Goal: Task Accomplishment & Management: Use online tool/utility

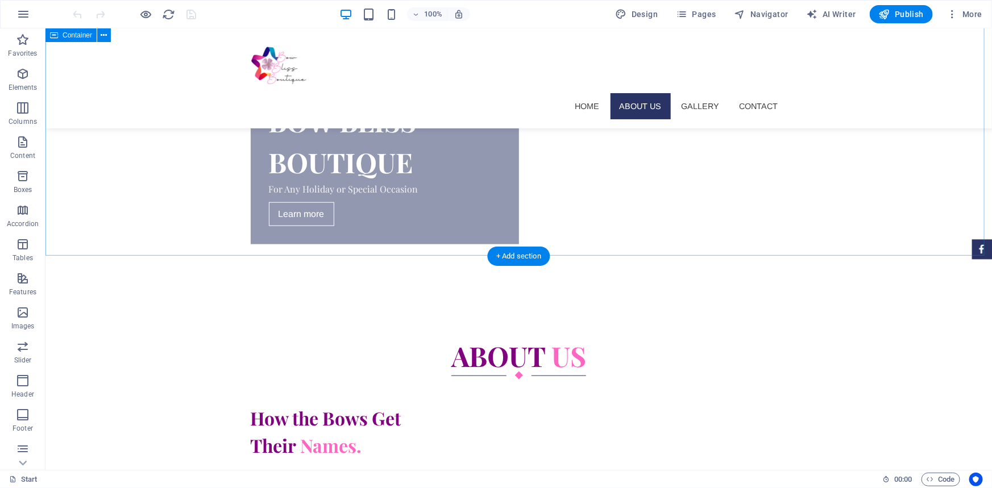
scroll to position [271, 0]
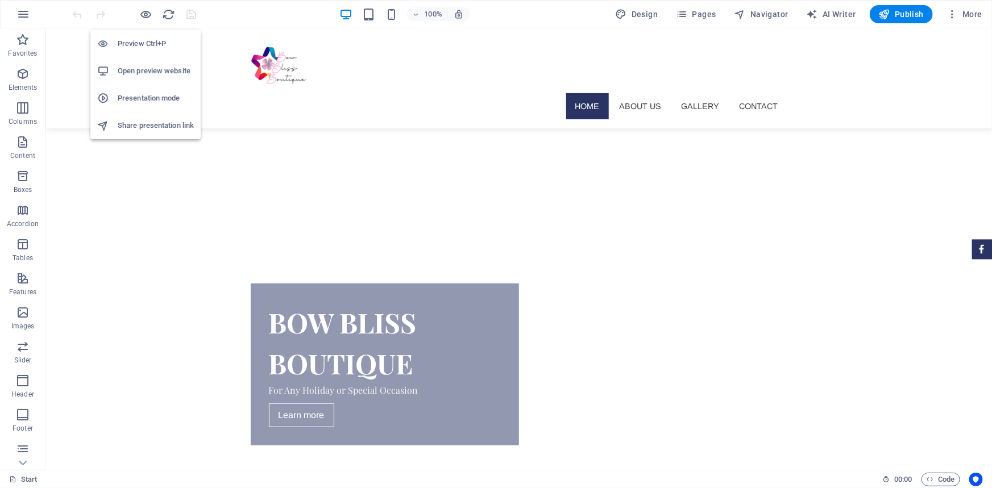
click at [160, 65] on h6 "Open preview website" at bounding box center [156, 71] width 76 height 14
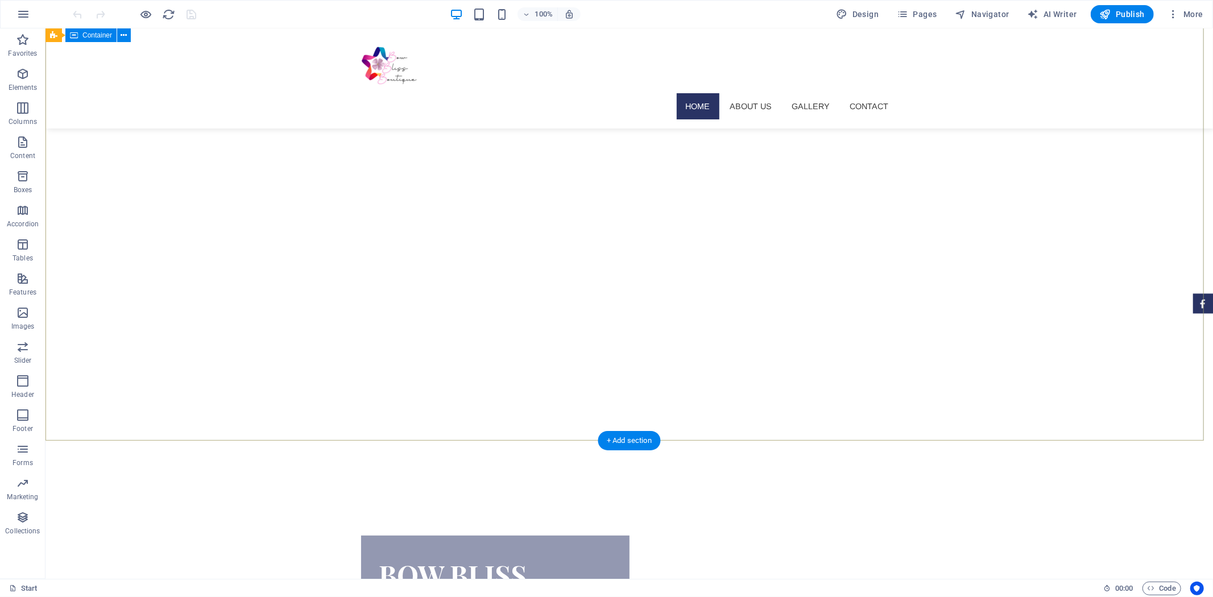
scroll to position [0, 0]
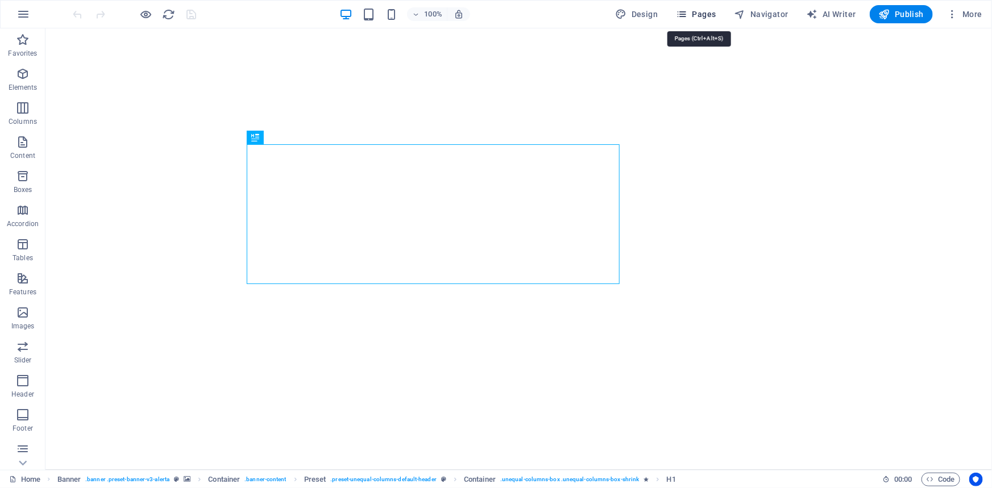
click at [697, 9] on span "Pages" at bounding box center [696, 14] width 40 height 11
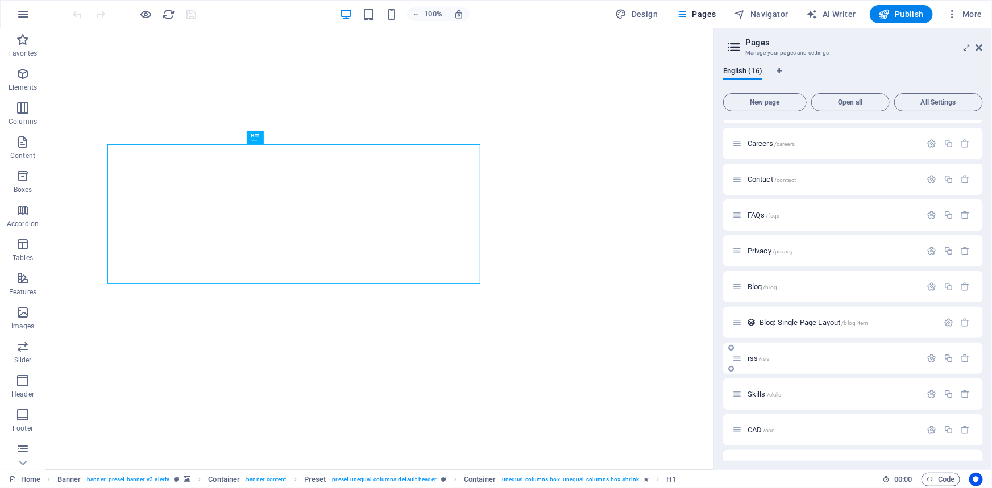
scroll to position [233, 0]
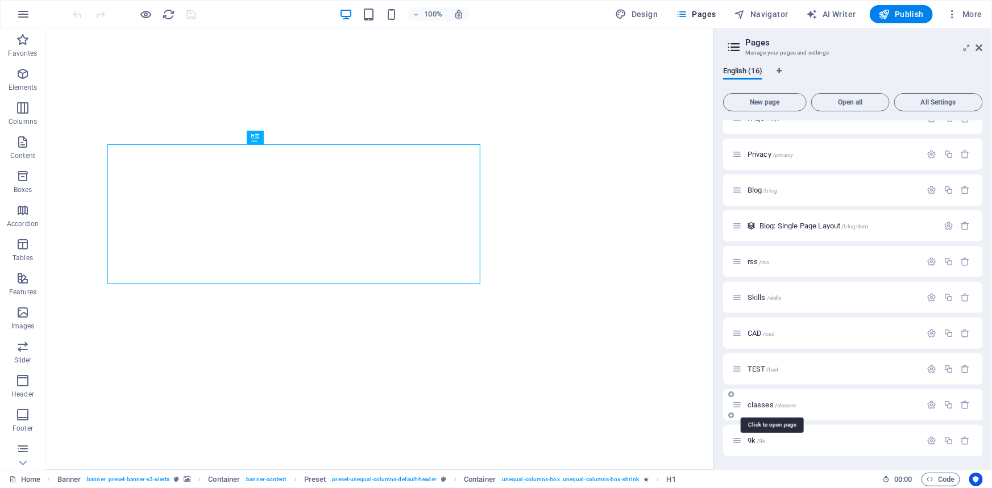
click at [784, 401] on span "classes /classes" at bounding box center [772, 405] width 48 height 9
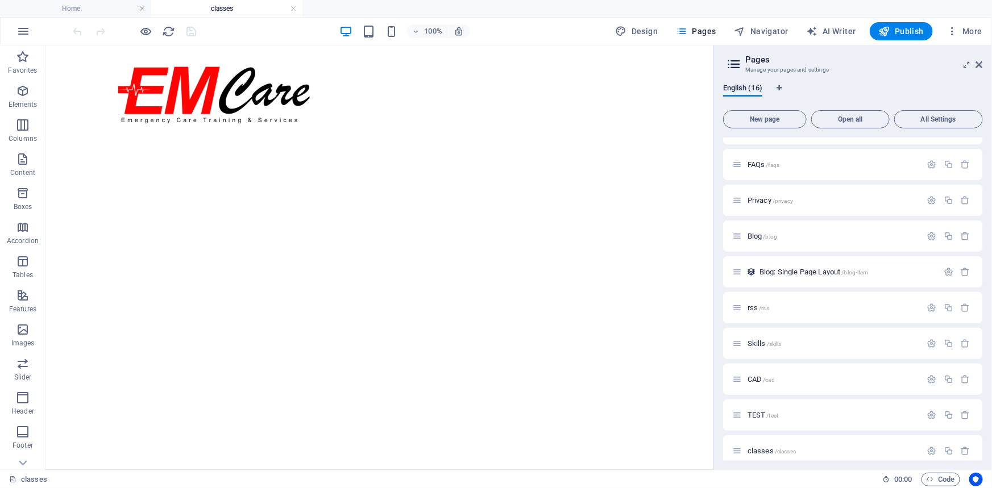
scroll to position [0, 0]
click at [295, 11] on link at bounding box center [293, 8] width 7 height 11
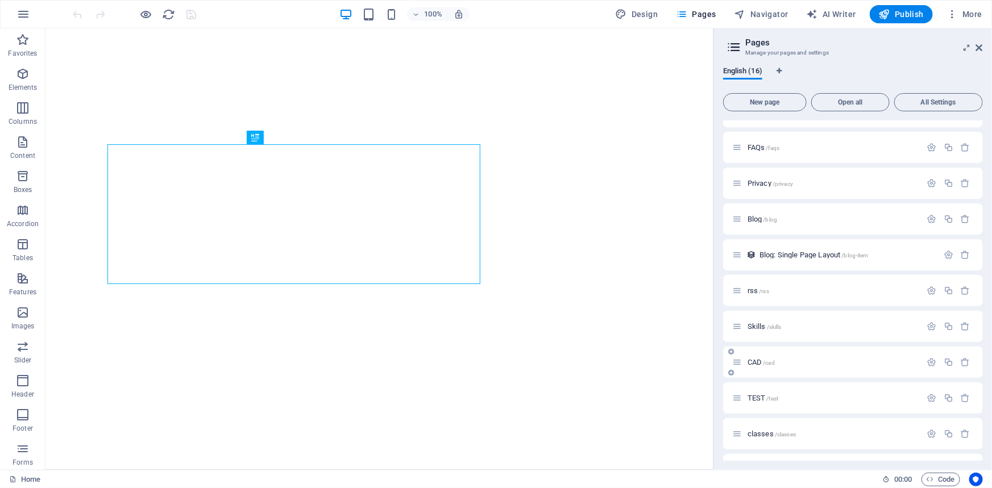
click at [778, 366] on div "CAD /cad" at bounding box center [826, 362] width 189 height 13
click at [768, 358] on span "CAD /cad" at bounding box center [761, 362] width 27 height 9
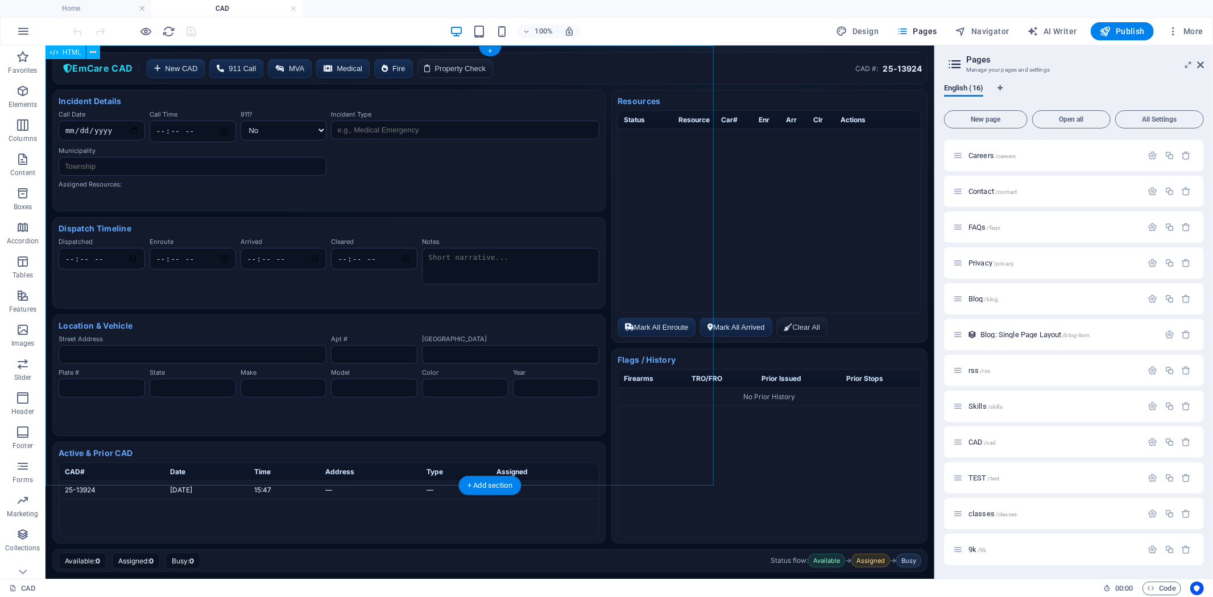
scroll to position [140, 0]
click at [517, 207] on div "EmCare CAD — Single Screen EmCare CAD New CAD 911 Call MVA Medical Fire Propert…" at bounding box center [489, 311] width 889 height 533
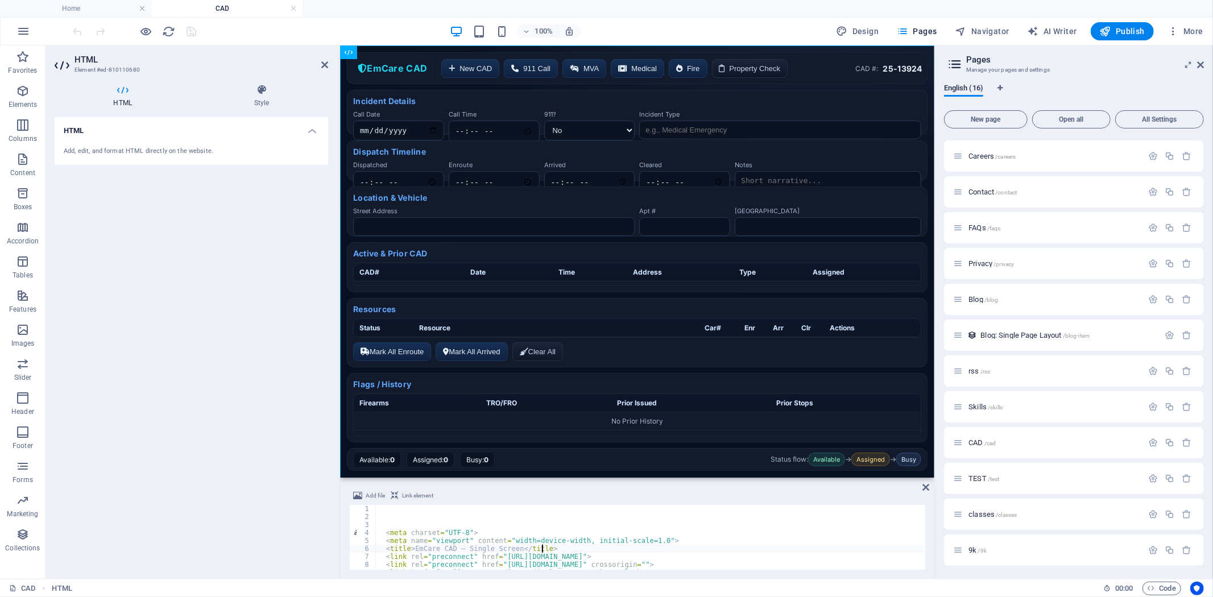
drag, startPoint x: 570, startPoint y: 548, endPoint x: 570, endPoint y: 533, distance: 14.2
click at [570, 488] on div "< meta charset = "UTF-8" > < meta name = "viewport" content = "width=device-wid…" at bounding box center [898, 544] width 1046 height 79
type textarea "<meta name="viewport" content="width=device-width, initial-scale=1.0"> <title>E…"
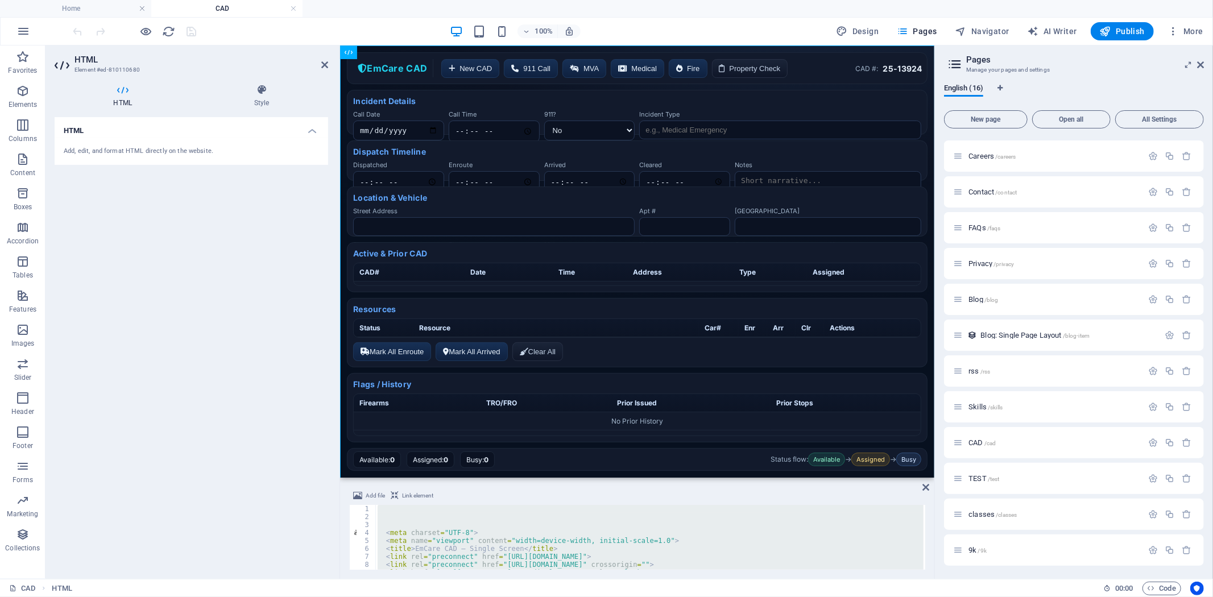
scroll to position [0, 0]
